Goal: Task Accomplishment & Management: Use online tool/utility

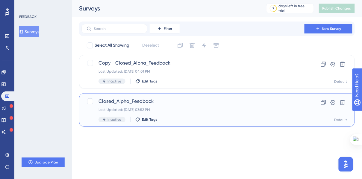
click at [150, 102] on span "Closed_Alpha_Feedback" at bounding box center [193, 101] width 189 height 7
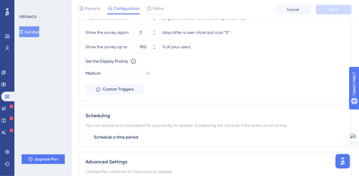
scroll to position [384, 0]
click at [111, 89] on span "Custom Triggers" at bounding box center [117, 88] width 31 height 7
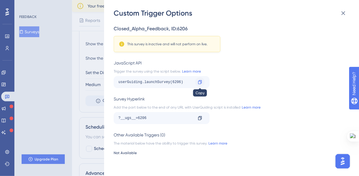
click at [200, 83] on icon at bounding box center [200, 82] width 4 height 4
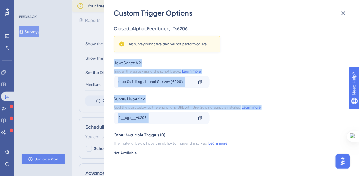
drag, startPoint x: 113, startPoint y: 59, endPoint x: 171, endPoint y: 129, distance: 90.2
click at [171, 129] on div "Custom Trigger Options Closed_Alpha_Feedback , ID: 6206 This survey is inactive…" at bounding box center [231, 88] width 255 height 176
copy div "JavaScript API Trigger the survey using the script below. Learn more userGuidin…"
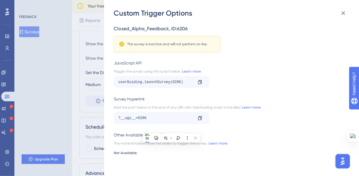
click at [153, 82] on div "userGuiding.launchSurvey(6206)" at bounding box center [155, 82] width 74 height 10
click at [200, 82] on icon at bounding box center [199, 82] width 5 height 5
